Goal: Task Accomplishment & Management: Complete application form

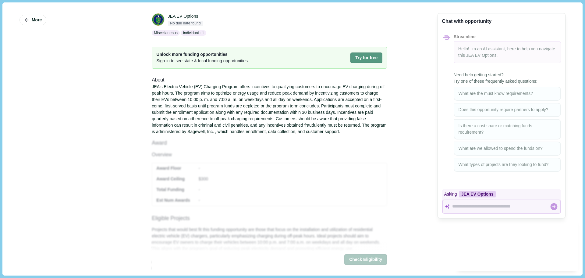
click at [357, 57] on button "Try for free" at bounding box center [366, 57] width 32 height 11
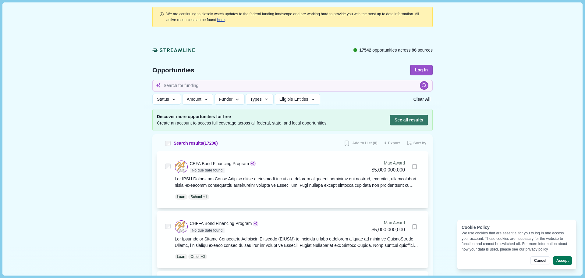
click at [217, 20] on link "here" at bounding box center [221, 20] width 8 height 4
